Goal: Transaction & Acquisition: Purchase product/service

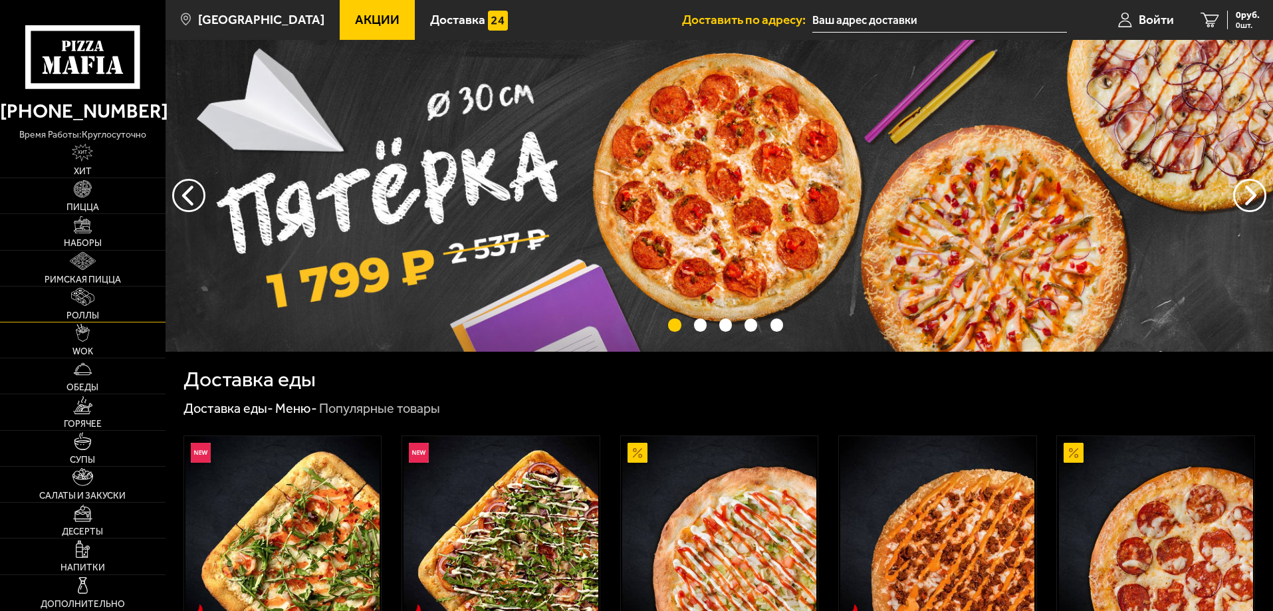
type input "Ленинский проспект, 104, подъезд 8"
click at [69, 192] on link "Пицца" at bounding box center [83, 195] width 166 height 35
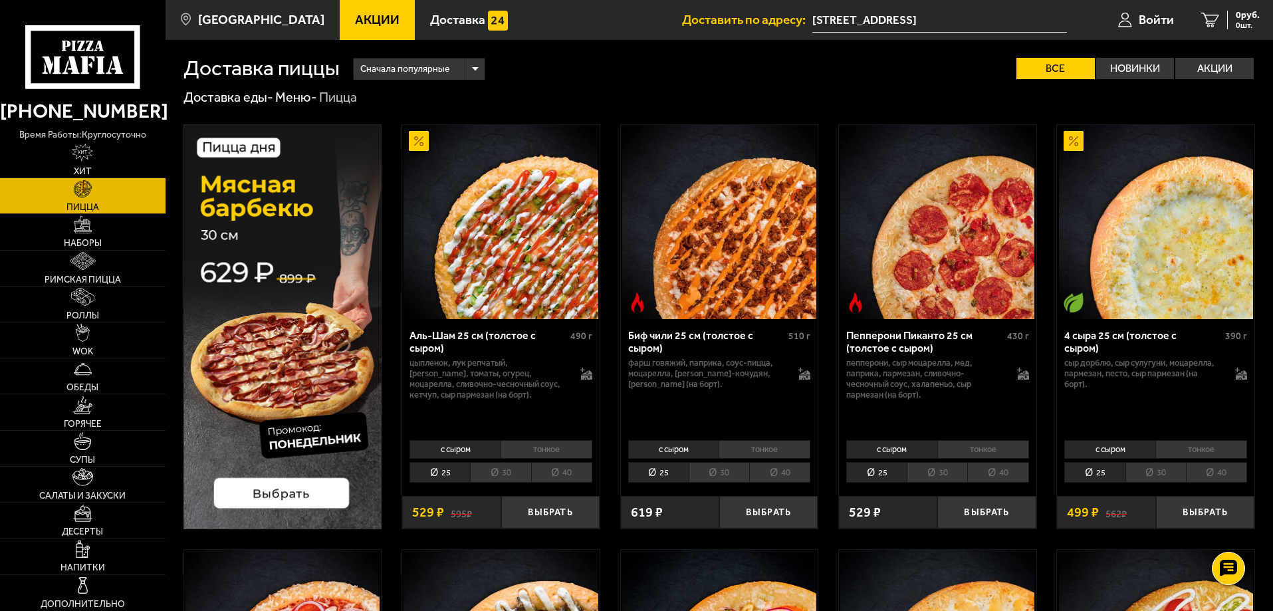
click at [549, 450] on li "тонкое" at bounding box center [547, 449] width 92 height 19
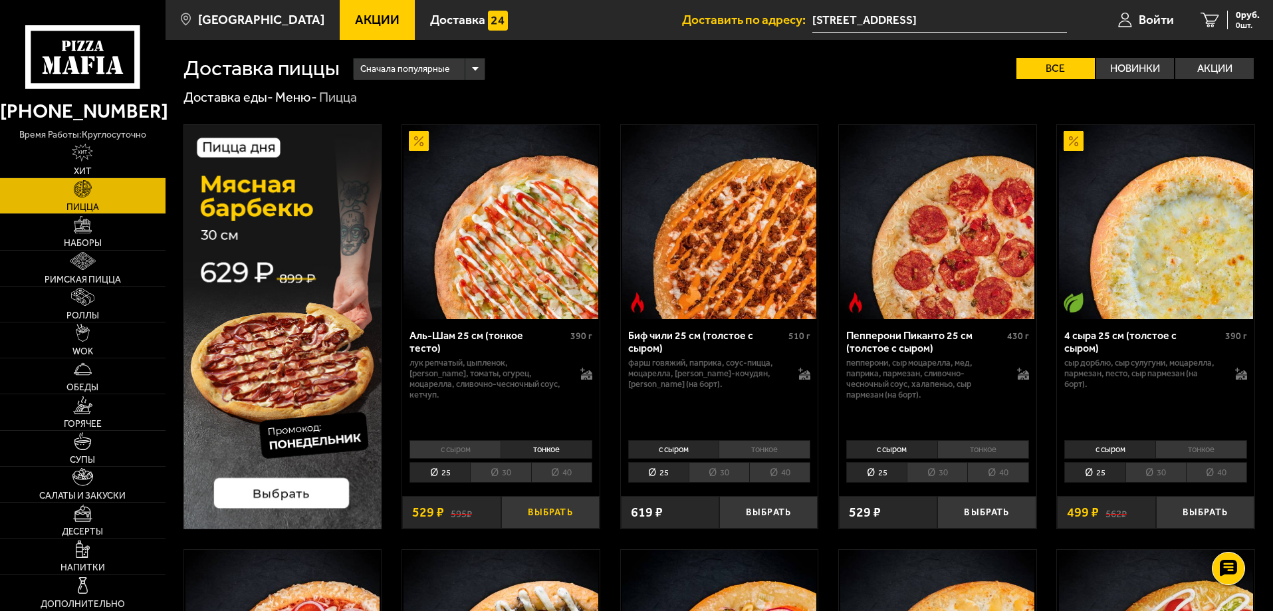
click at [542, 513] on button "Выбрать" at bounding box center [550, 512] width 98 height 33
click at [584, 515] on button "+" at bounding box center [582, 512] width 33 height 33
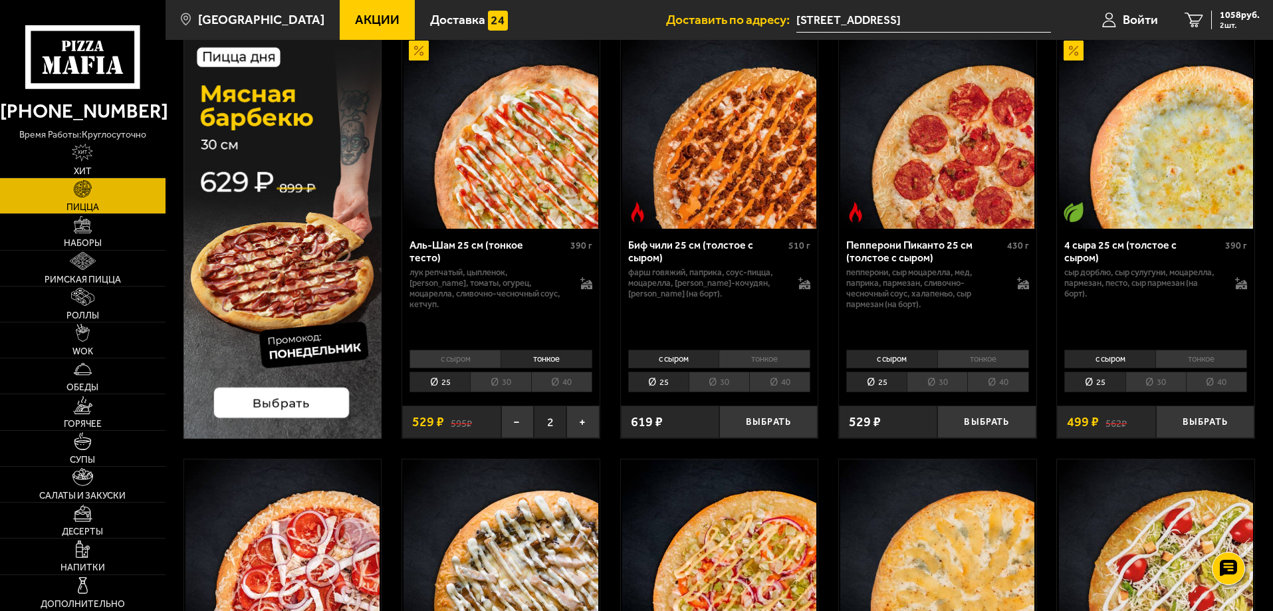
scroll to position [66, 0]
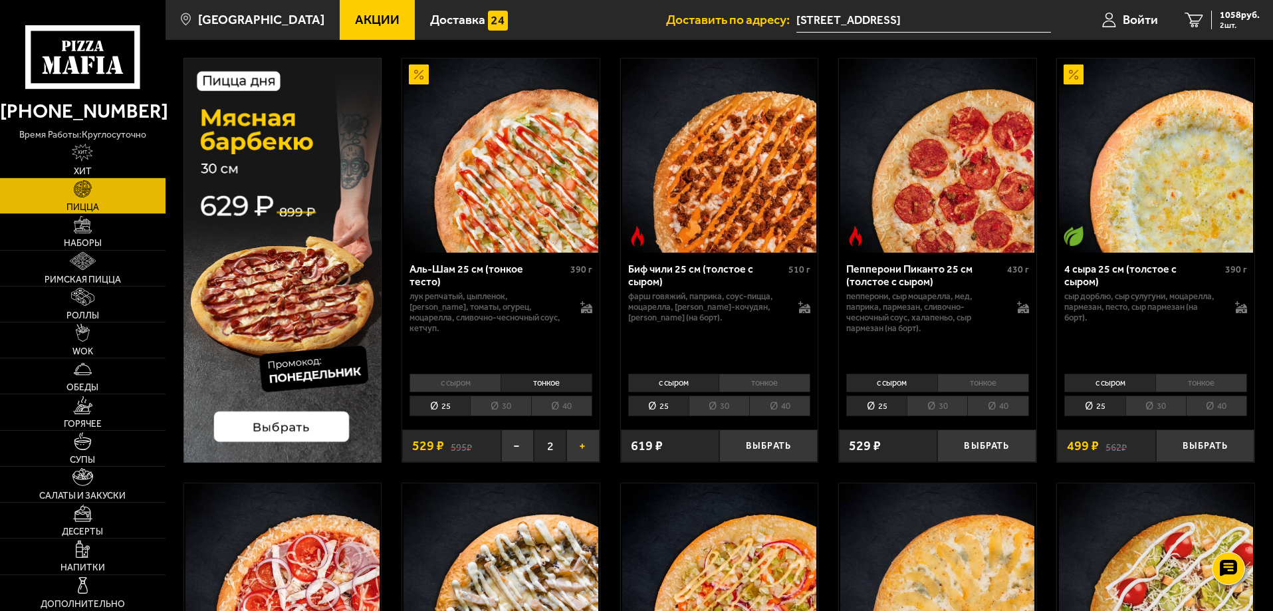
click at [582, 448] on button "+" at bounding box center [582, 446] width 33 height 33
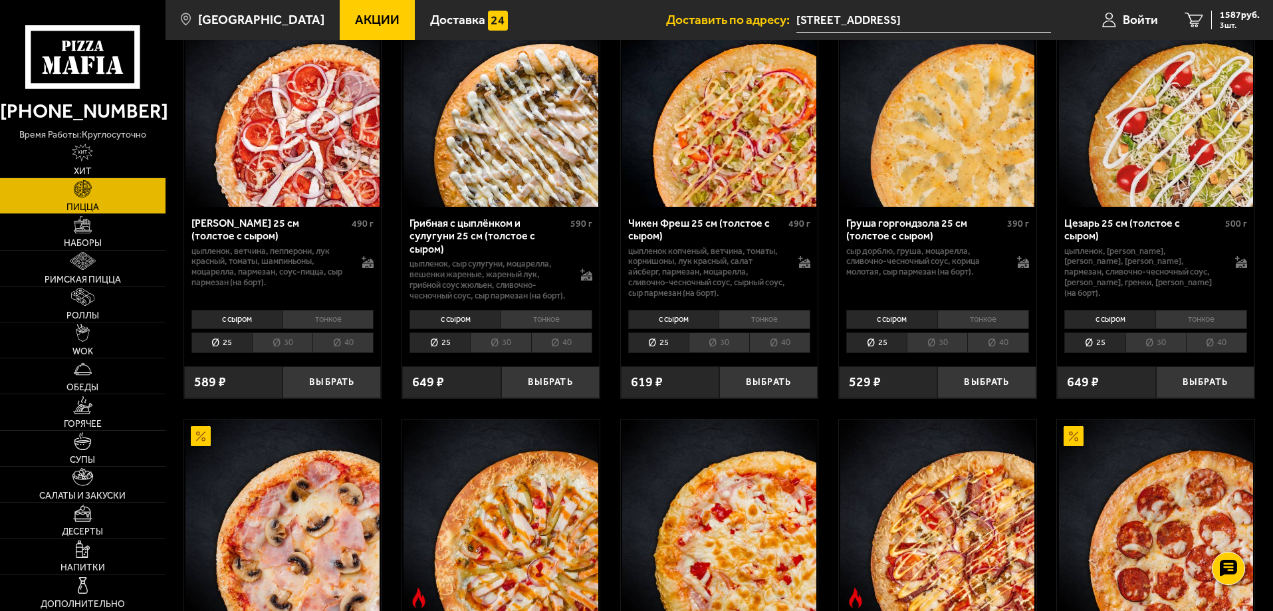
scroll to position [532, 0]
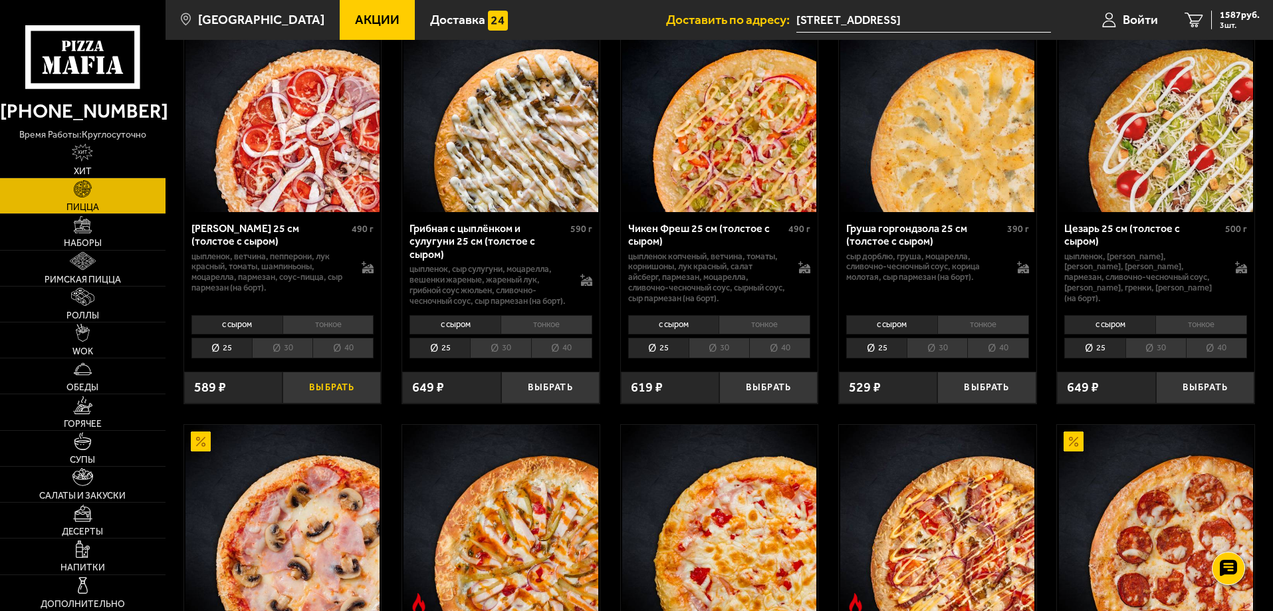
drag, startPoint x: 306, startPoint y: 409, endPoint x: 303, endPoint y: 396, distance: 13.6
click at [305, 404] on button "Выбрать" at bounding box center [332, 388] width 98 height 33
click at [301, 396] on button "−" at bounding box center [299, 388] width 33 height 33
click at [336, 334] on li "тонкое" at bounding box center [329, 324] width 92 height 19
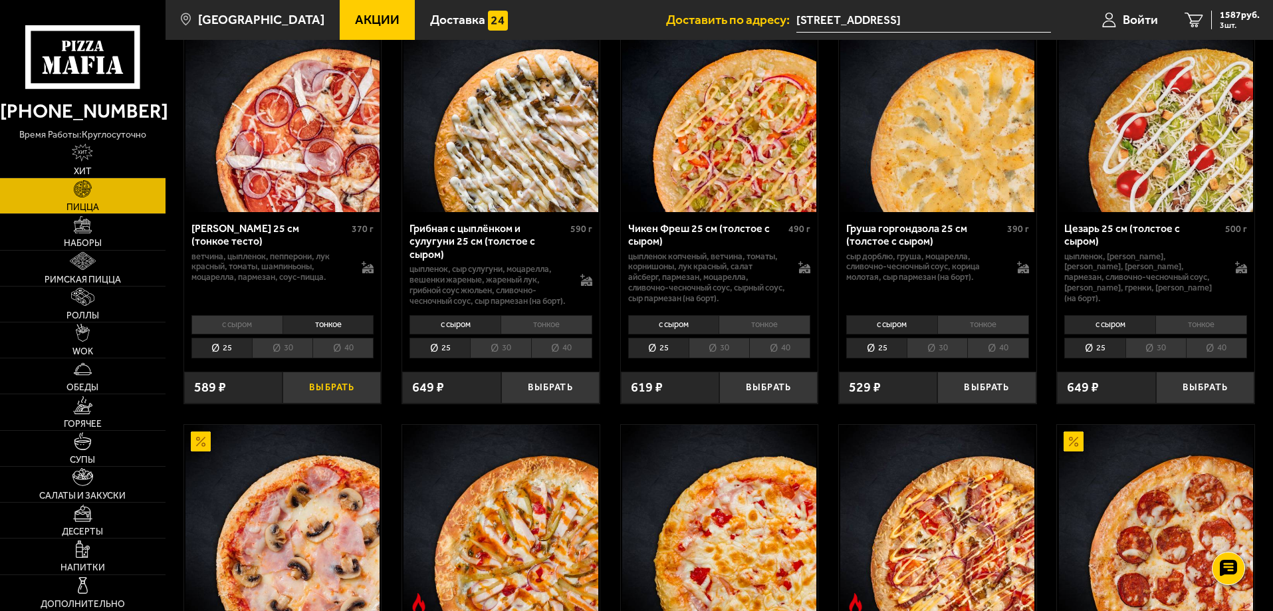
click at [329, 395] on button "Выбрать" at bounding box center [332, 388] width 98 height 33
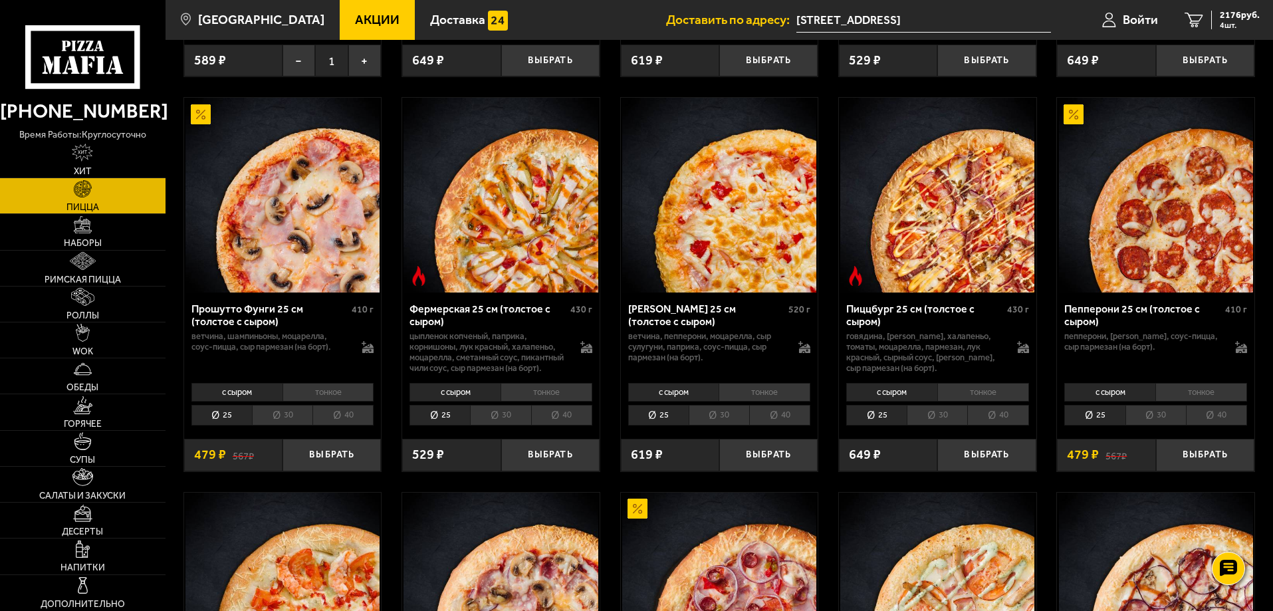
scroll to position [864, 0]
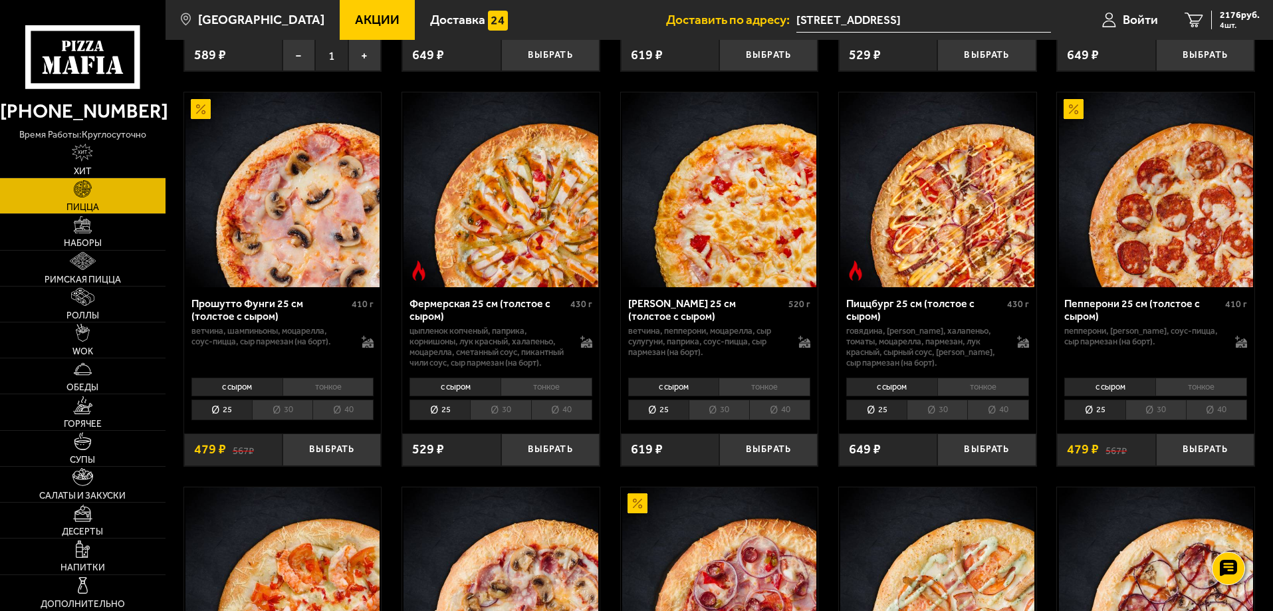
click at [1193, 396] on li "тонкое" at bounding box center [1202, 387] width 92 height 19
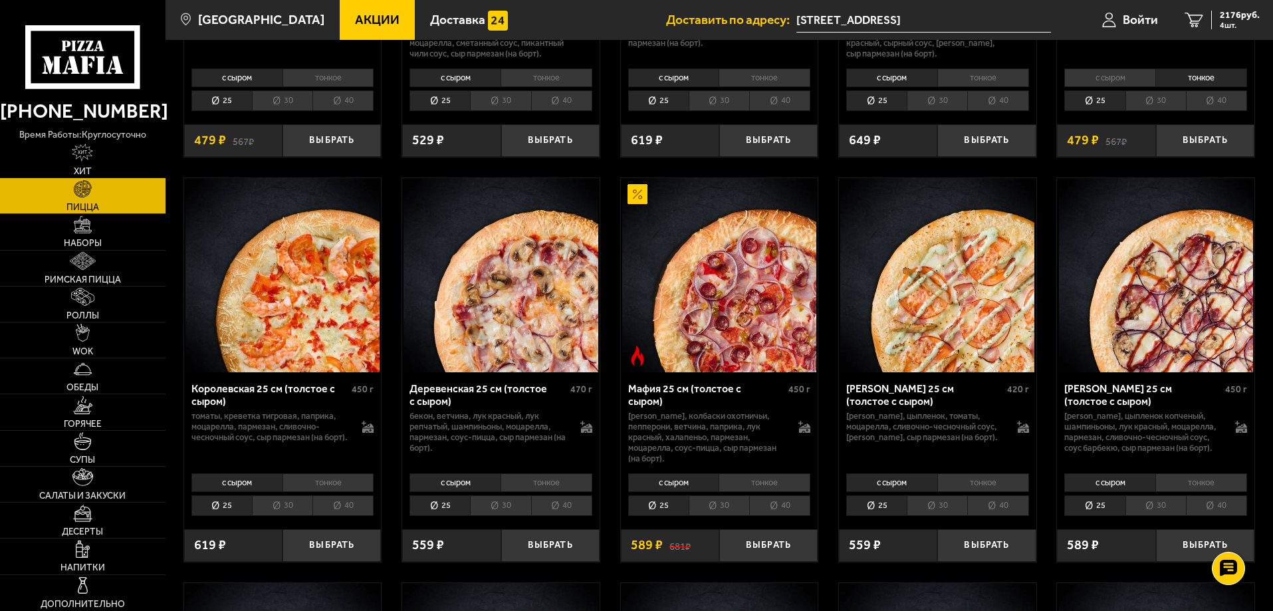
scroll to position [1197, 0]
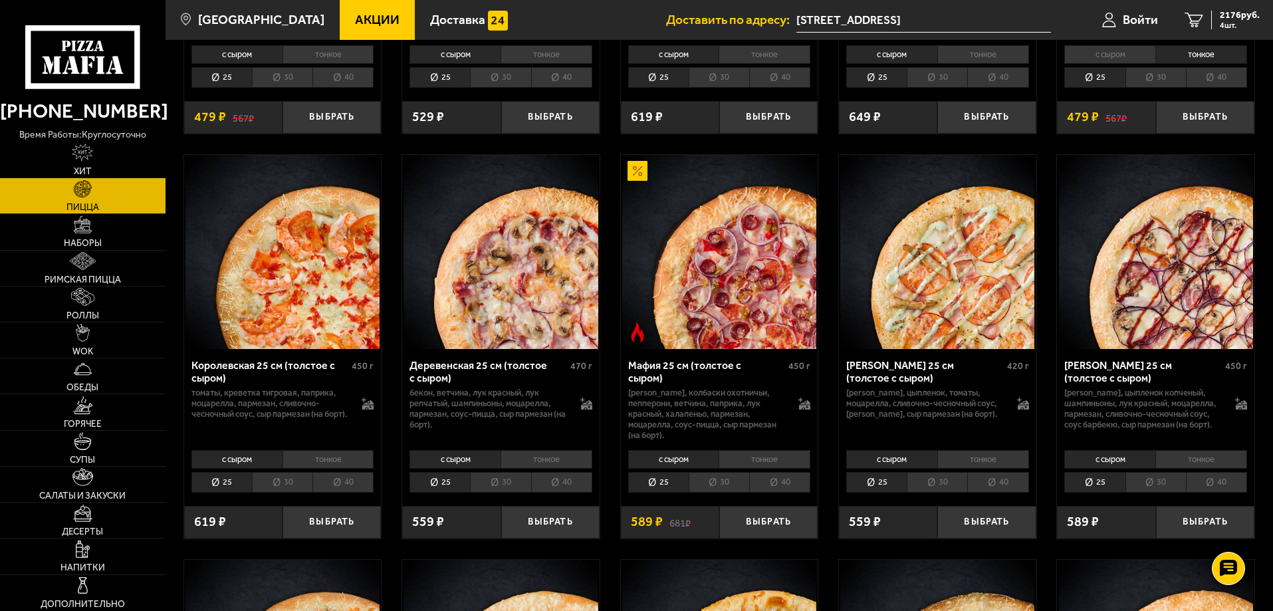
click at [972, 468] on li "тонкое" at bounding box center [983, 459] width 92 height 19
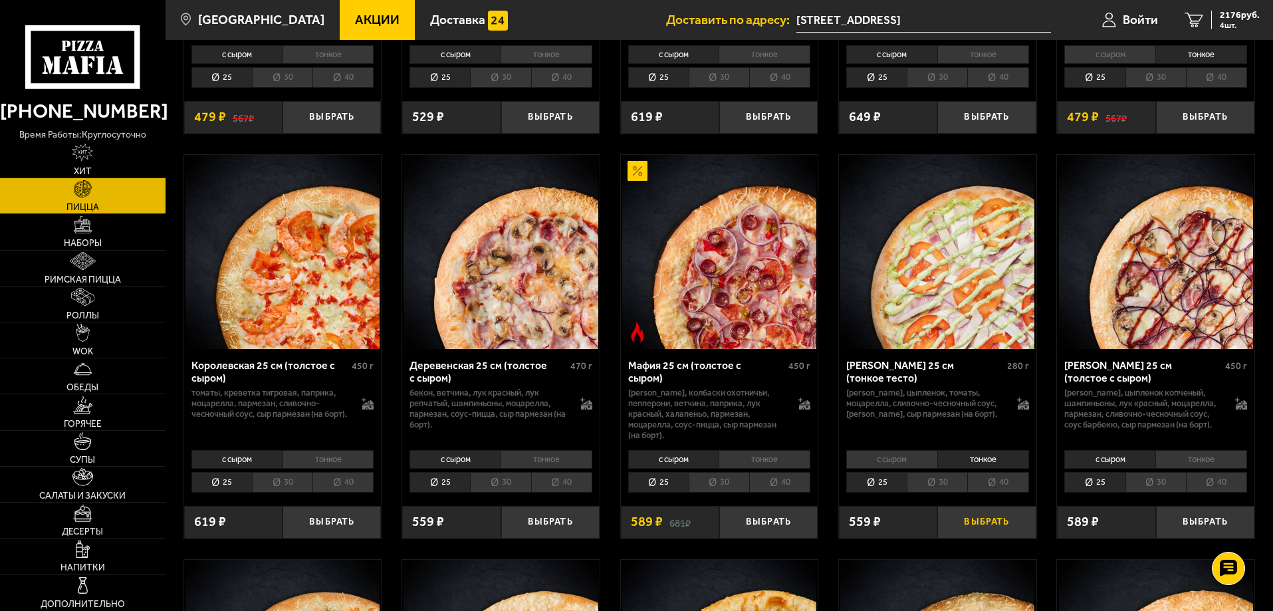
click at [979, 537] on button "Выбрать" at bounding box center [986, 522] width 98 height 33
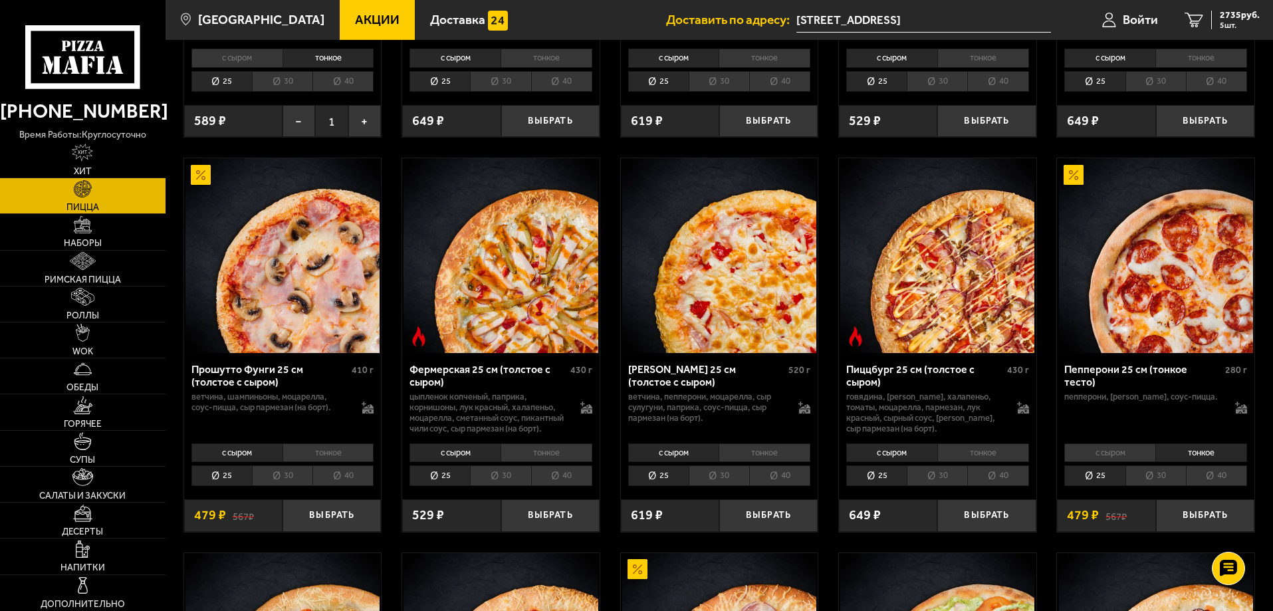
scroll to position [864, 0]
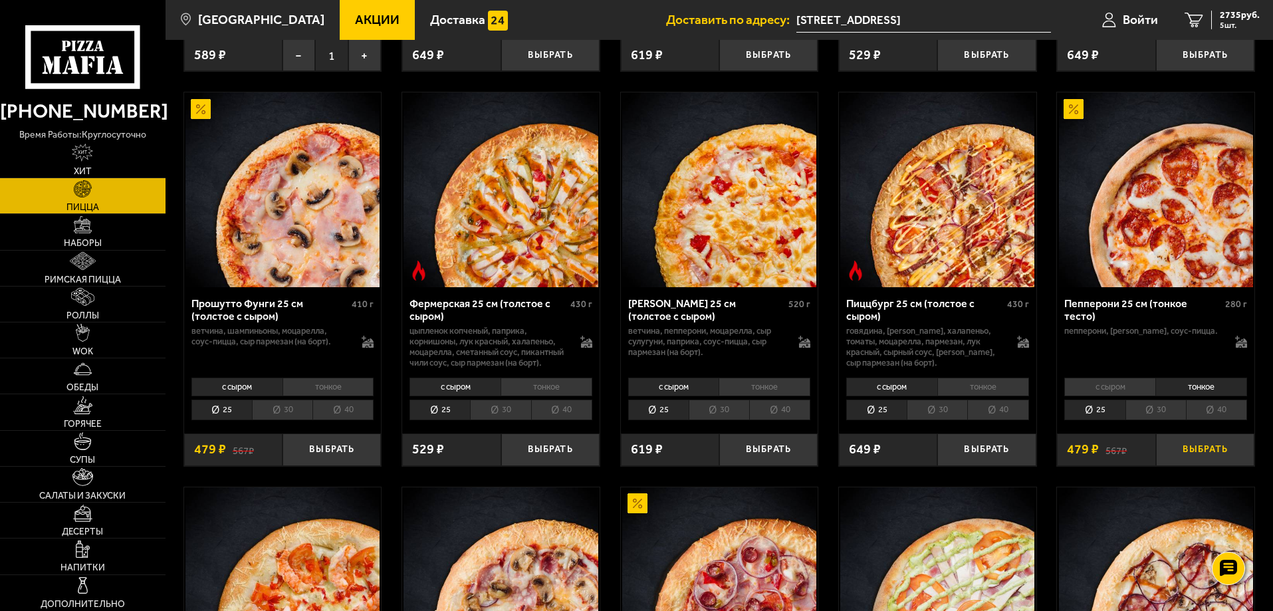
click at [1214, 466] on button "Выбрать" at bounding box center [1205, 450] width 98 height 33
click at [1235, 466] on button "+" at bounding box center [1237, 450] width 33 height 33
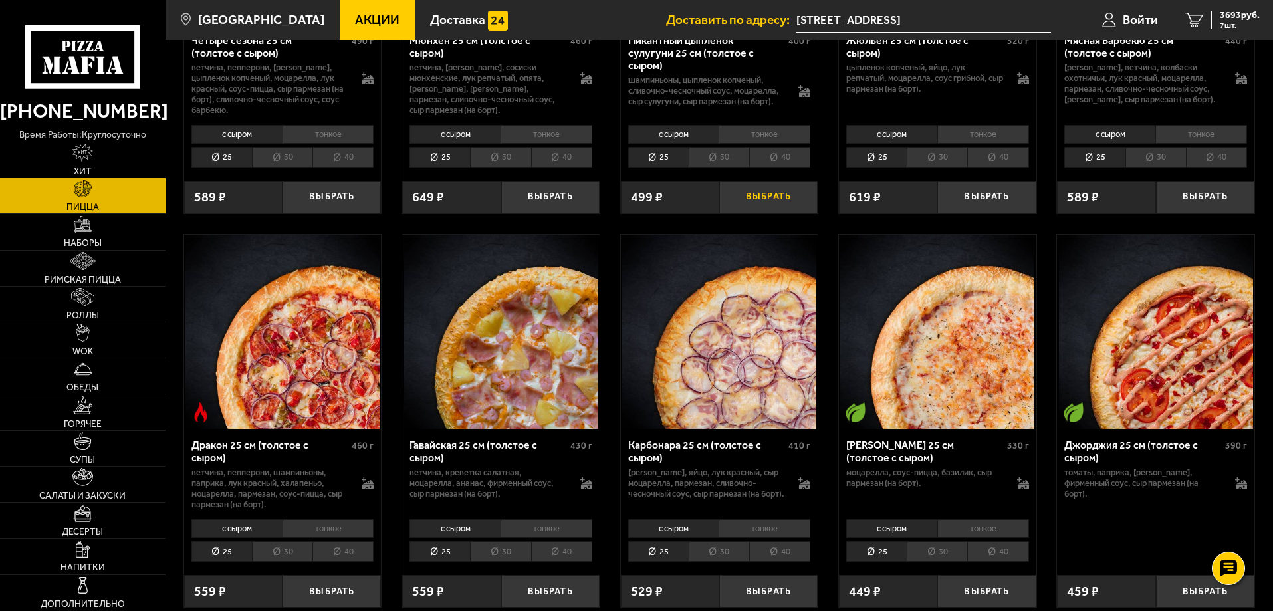
scroll to position [1928, 0]
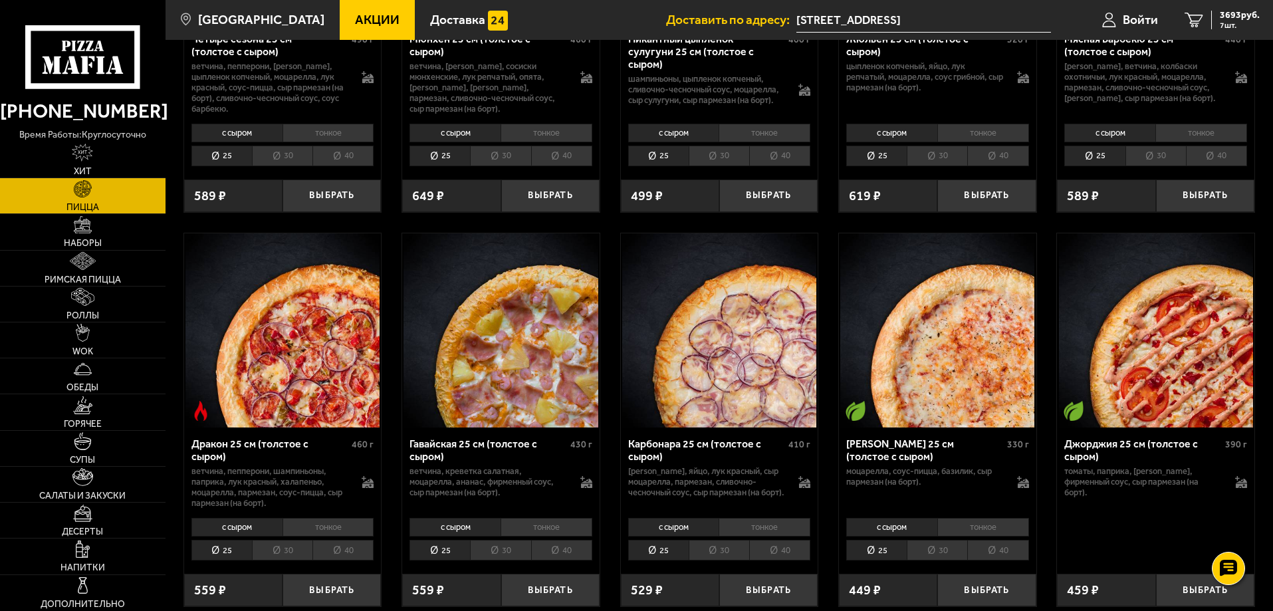
click at [960, 537] on li "тонкое" at bounding box center [983, 527] width 92 height 19
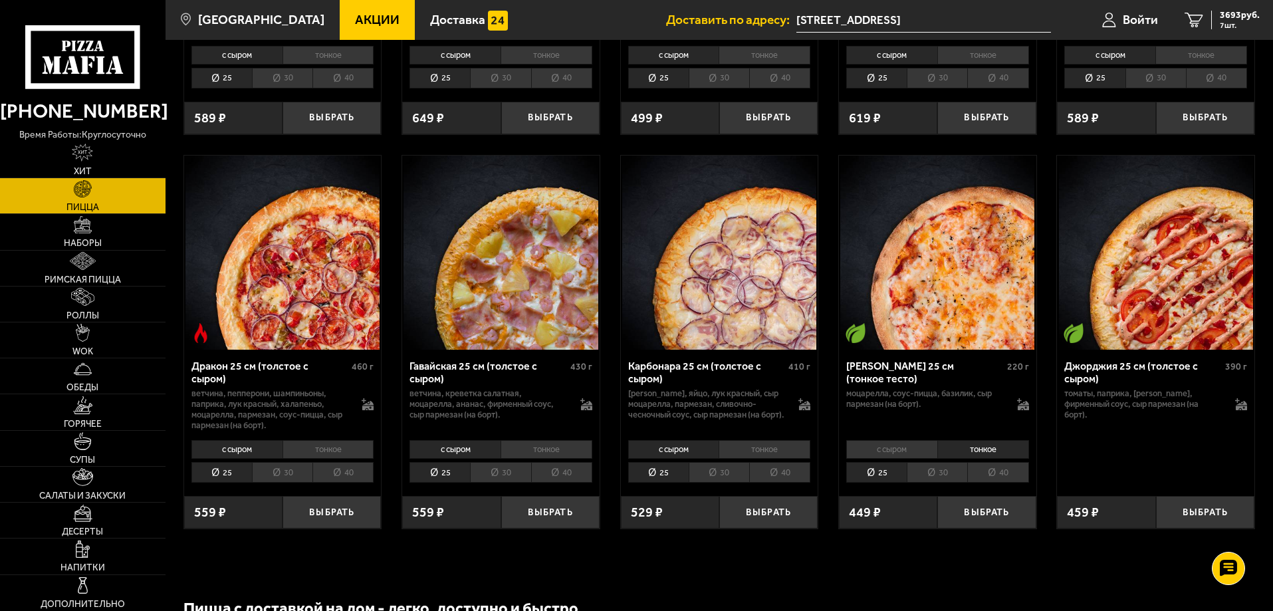
scroll to position [2061, 0]
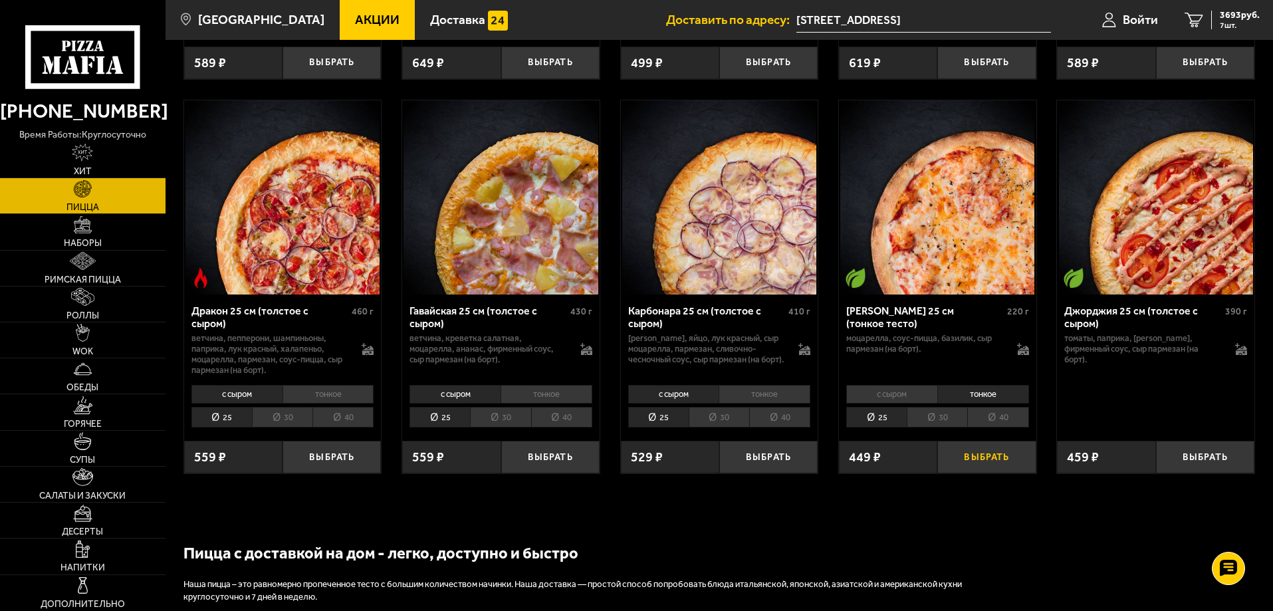
click at [981, 471] on button "Выбрать" at bounding box center [986, 457] width 98 height 33
click at [1018, 473] on button "+" at bounding box center [1019, 457] width 33 height 33
click at [105, 480] on link "Салаты и закуски" at bounding box center [83, 484] width 166 height 35
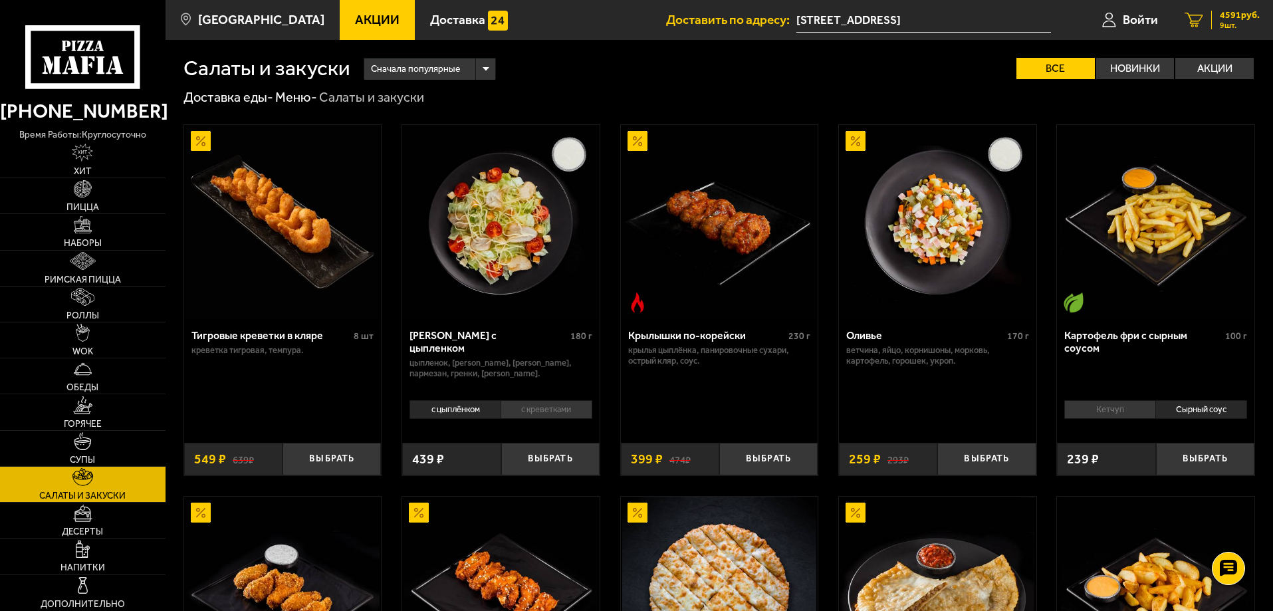
click at [1220, 17] on span "4591 руб." at bounding box center [1240, 15] width 40 height 9
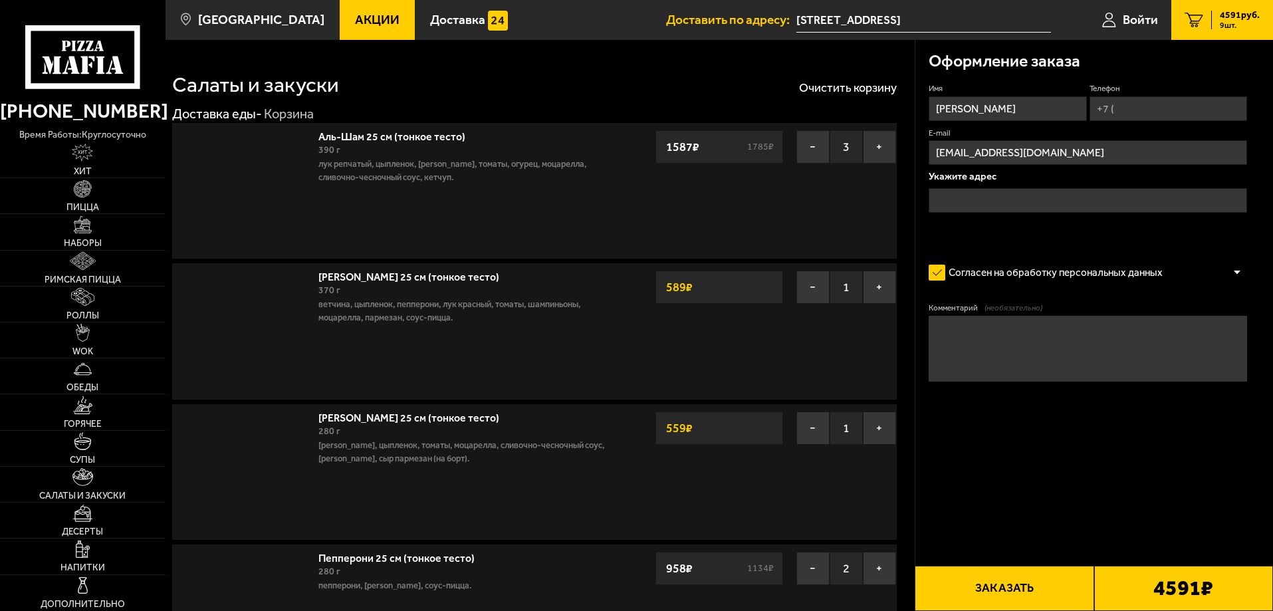
type input "Ленинский проспект, 104, подъезд 8"
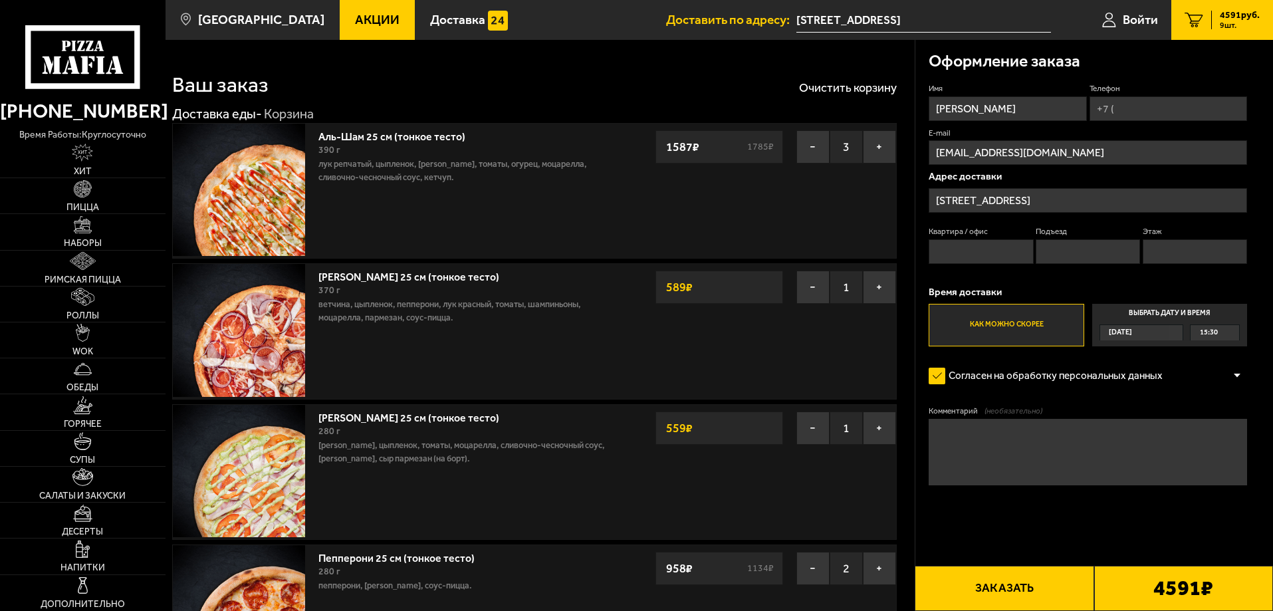
click at [1124, 113] on input "Телефон" at bounding box center [1169, 108] width 158 height 25
type input "+7 (905) 205-60-15"
click at [979, 253] on input "Квартира / офис" at bounding box center [981, 251] width 104 height 25
type input "426"
click at [1055, 247] on input "Подъезд" at bounding box center [1088, 251] width 104 height 25
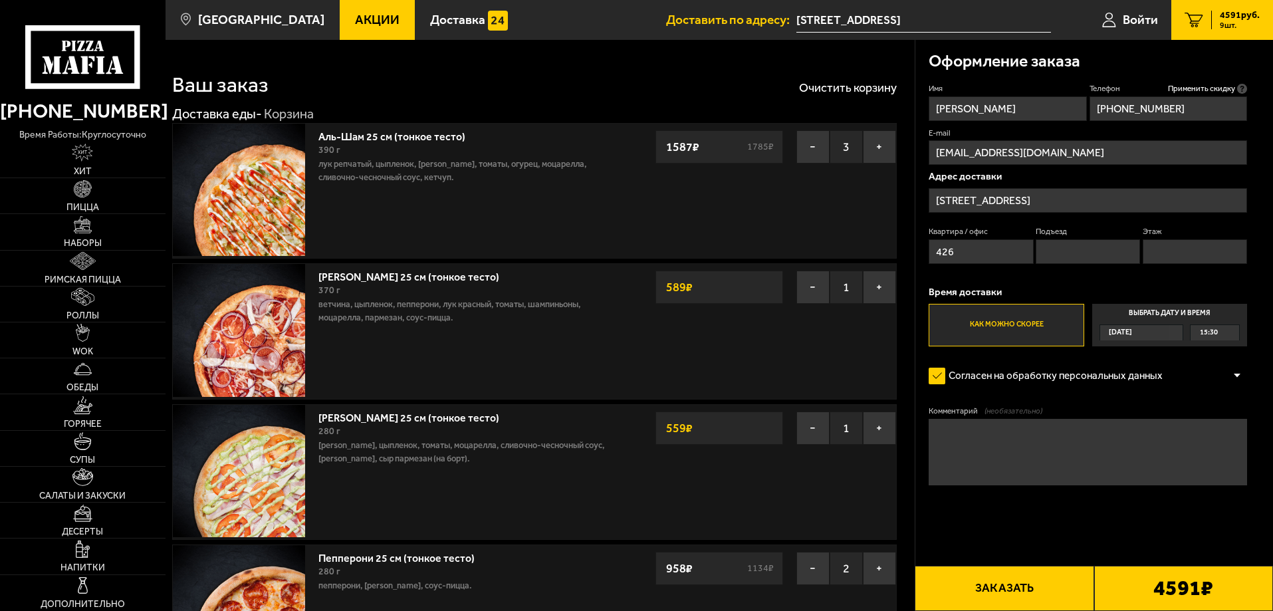
type input "8"
click at [1156, 256] on input "Этаж" at bounding box center [1195, 251] width 104 height 25
type input "9"
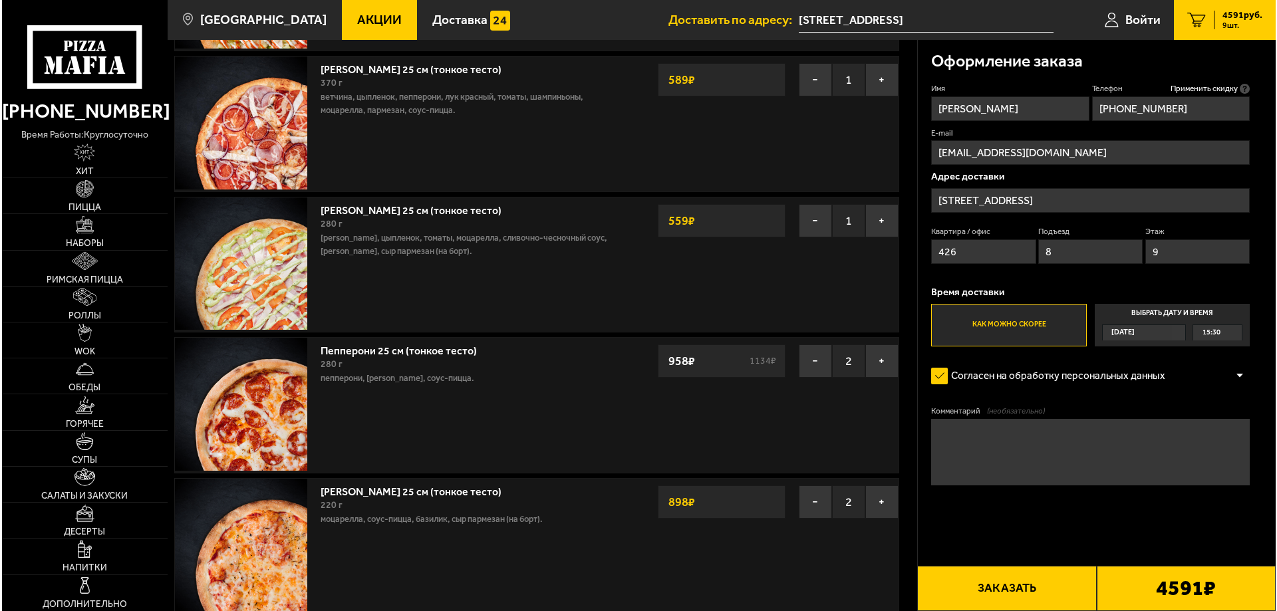
scroll to position [133, 0]
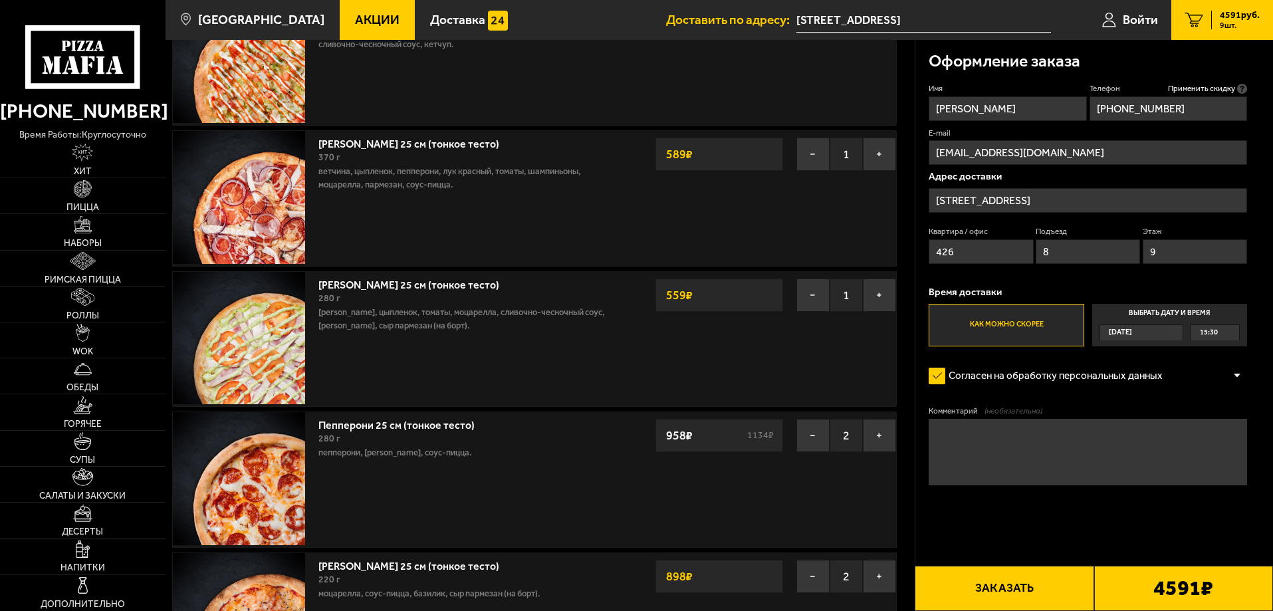
click at [1016, 588] on button "Заказать" at bounding box center [1004, 588] width 179 height 45
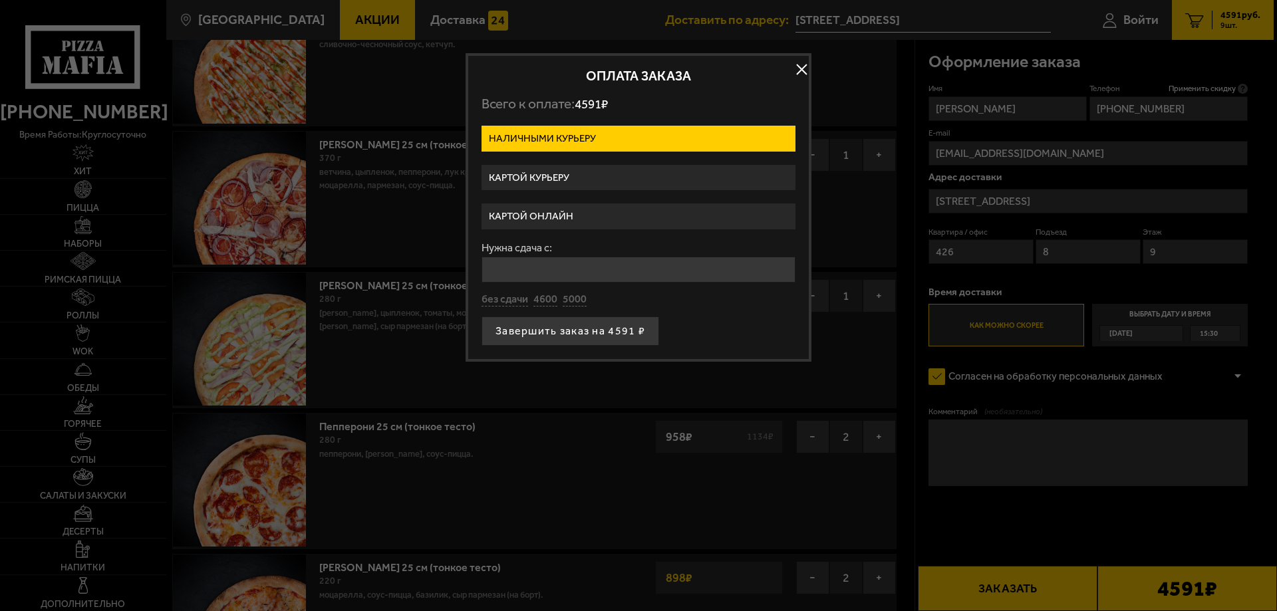
click at [658, 214] on label "Картой онлайн" at bounding box center [638, 216] width 314 height 26
click at [0, 0] on input "Картой онлайн" at bounding box center [0, 0] width 0 height 0
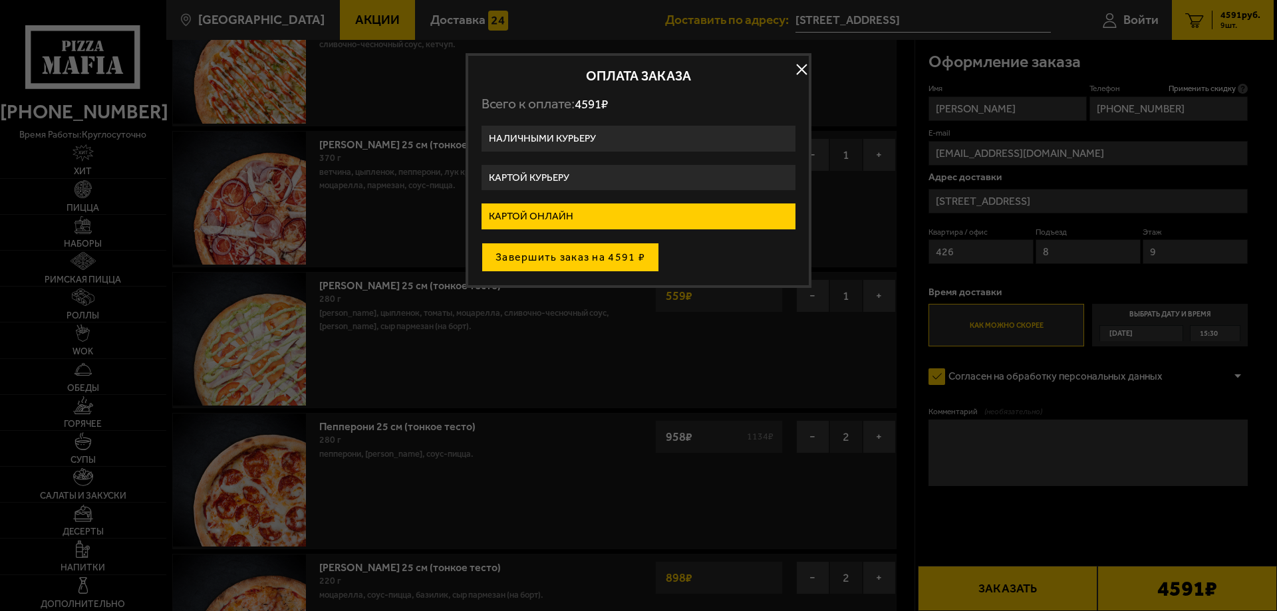
click at [607, 256] on button "Завершить заказ на 4591 ₽" at bounding box center [570, 257] width 178 height 29
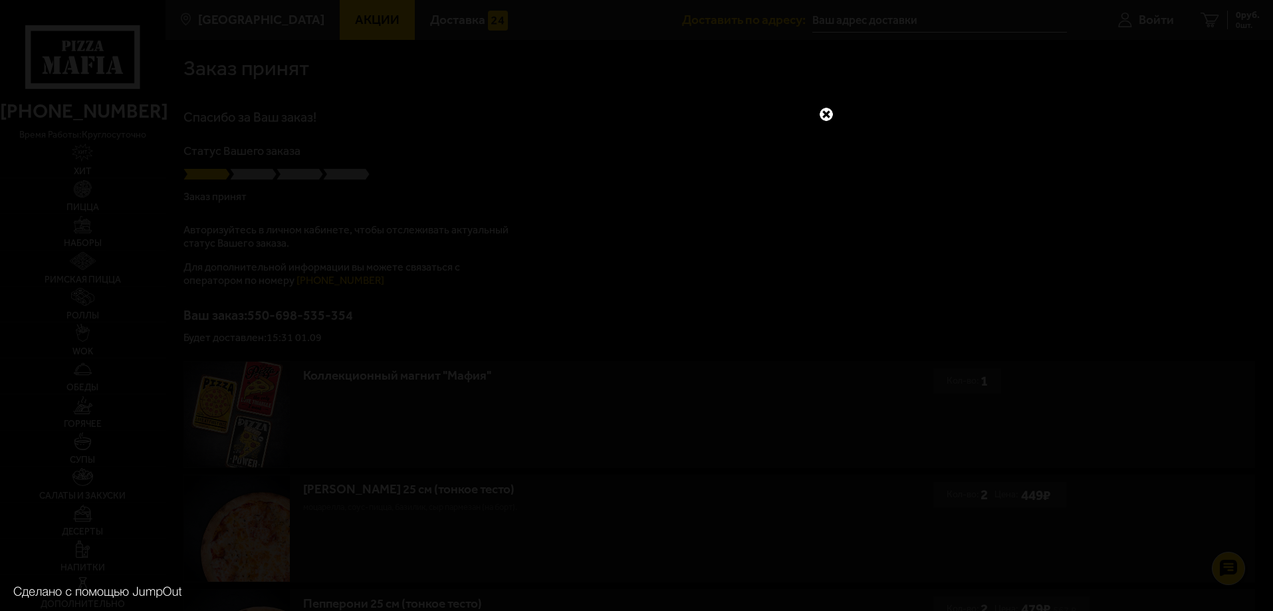
click at [828, 114] on link at bounding box center [826, 114] width 17 height 17
